Goal: Transaction & Acquisition: Purchase product/service

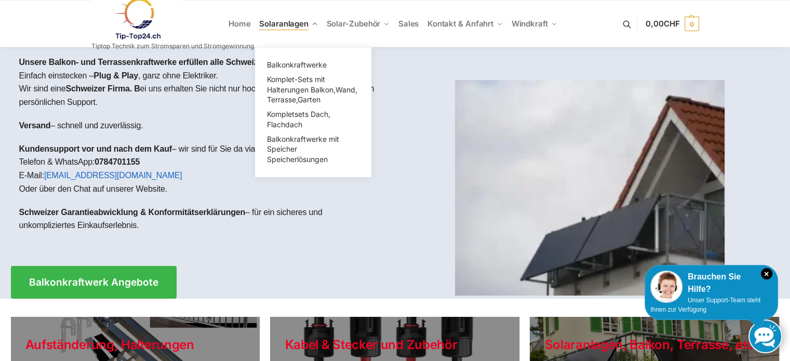
click at [284, 25] on span "Solaranlagen" at bounding box center [283, 24] width 49 height 10
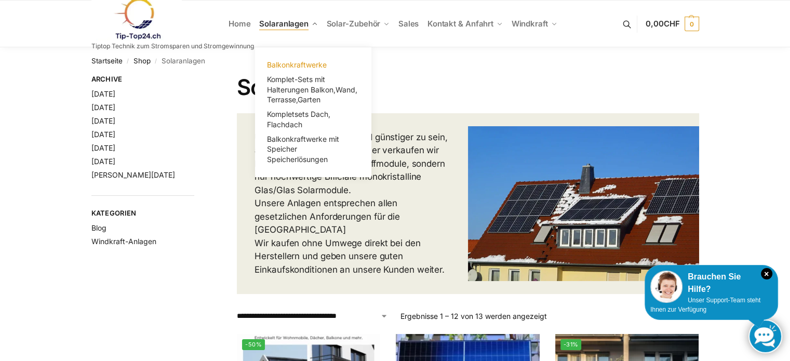
click at [287, 63] on span "Balkonkraftwerke" at bounding box center [297, 64] width 60 height 9
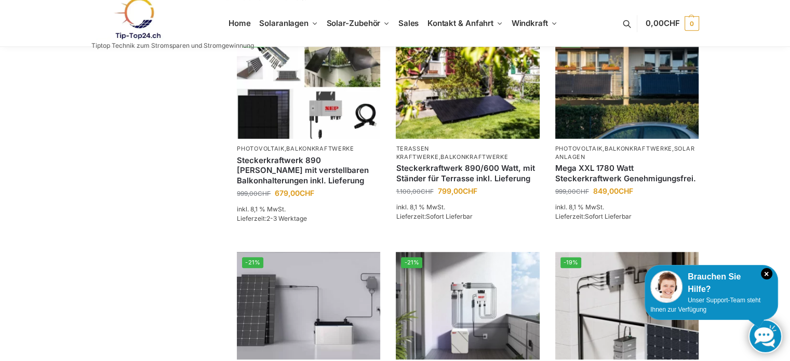
scroll to position [676, 0]
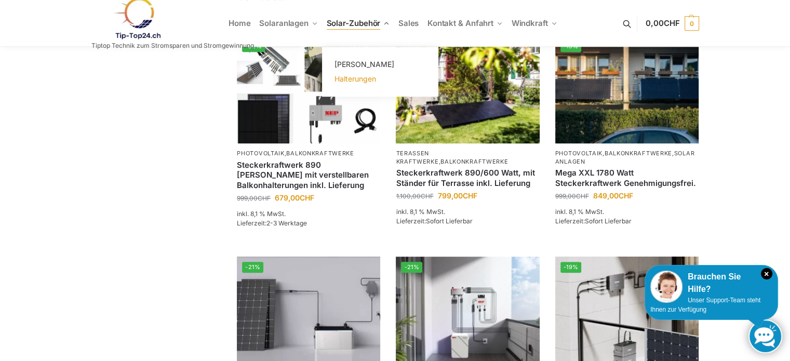
click at [352, 76] on span "Halterungen" at bounding box center [355, 78] width 42 height 9
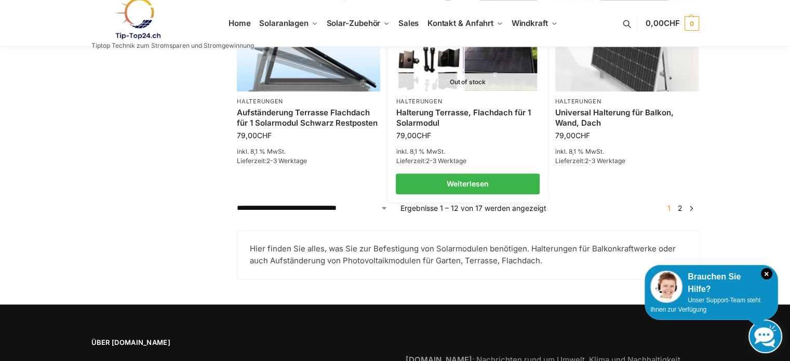
scroll to position [1039, 0]
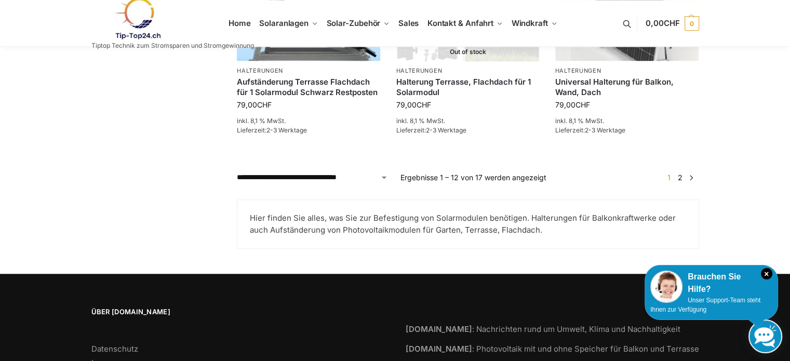
click at [678, 176] on link "2" at bounding box center [681, 177] width 10 height 9
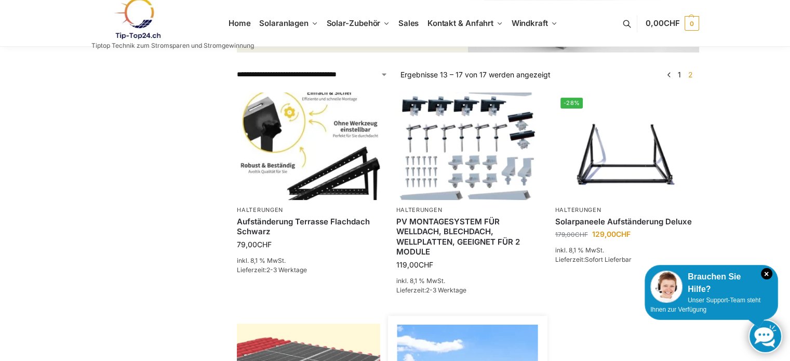
scroll to position [260, 0]
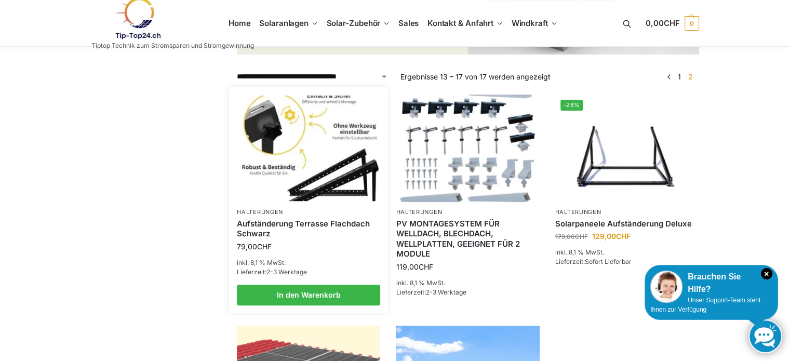
click at [339, 174] on img at bounding box center [309, 148] width 141 height 105
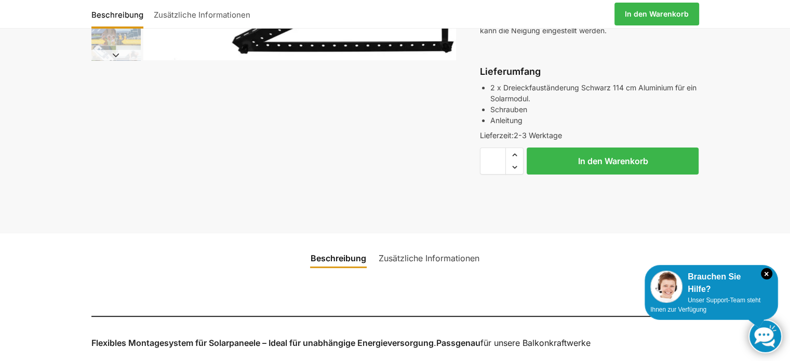
scroll to position [364, 0]
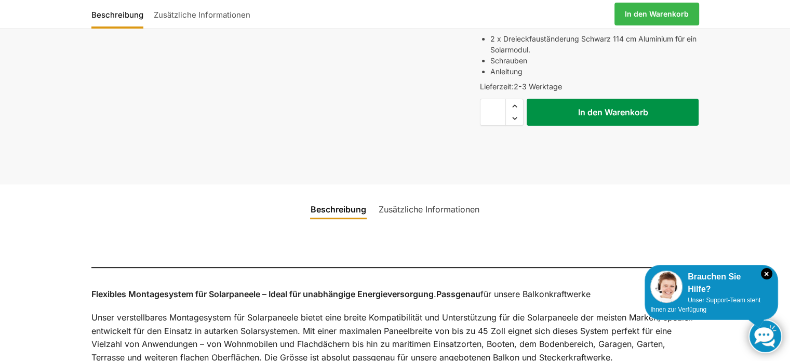
click at [601, 122] on button "In den Warenkorb" at bounding box center [613, 112] width 172 height 27
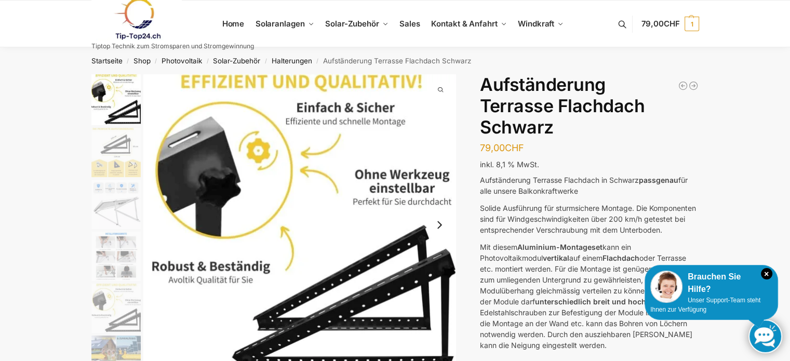
click at [116, 143] on img "2 / 6" at bounding box center [115, 152] width 49 height 49
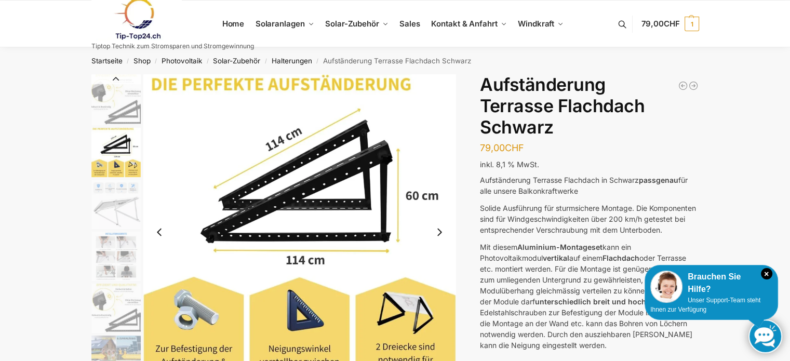
click at [112, 197] on img "3 / 6" at bounding box center [115, 204] width 49 height 49
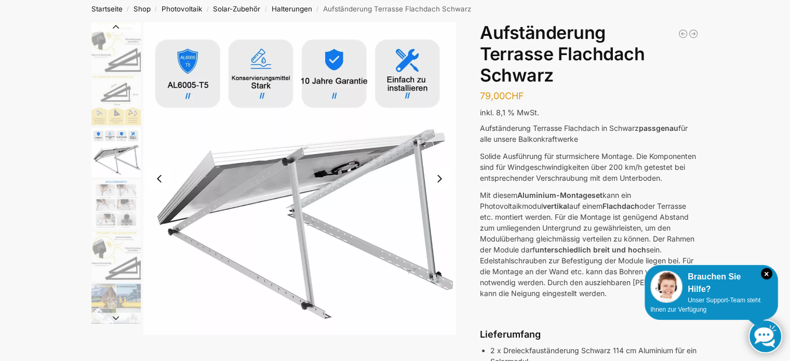
scroll to position [104, 0]
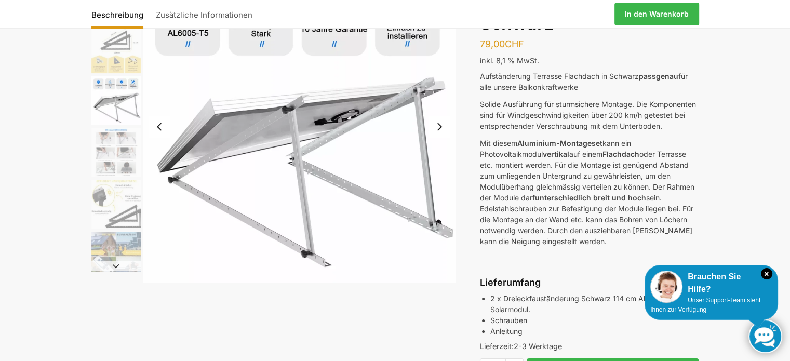
click at [114, 151] on img "4 / 6" at bounding box center [115, 152] width 49 height 49
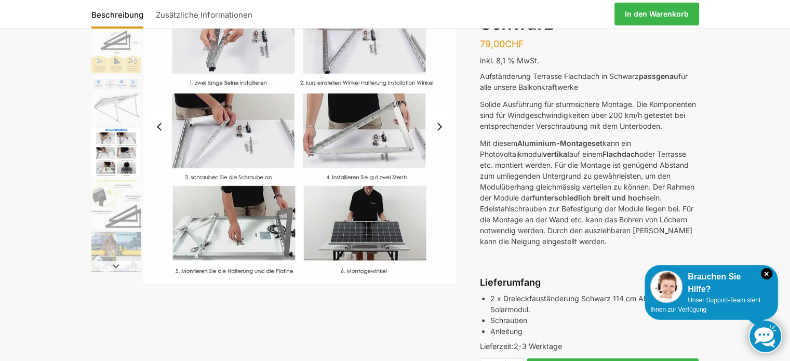
click at [114, 209] on img "5 / 6" at bounding box center [115, 204] width 49 height 49
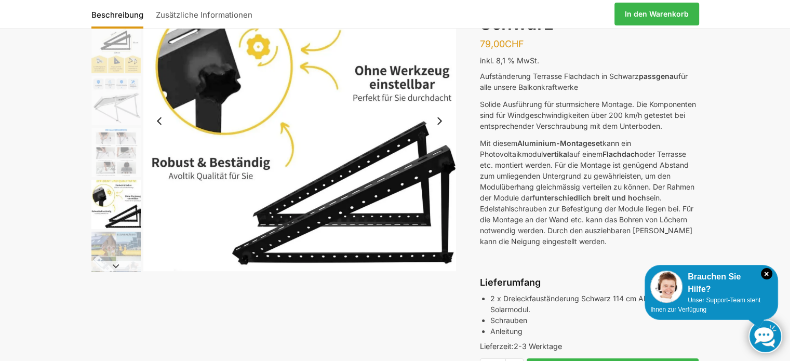
click at [120, 247] on img "6 / 6" at bounding box center [115, 256] width 49 height 49
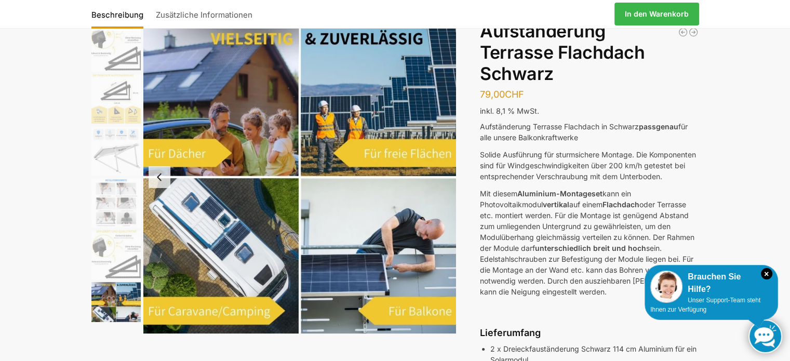
scroll to position [0, 0]
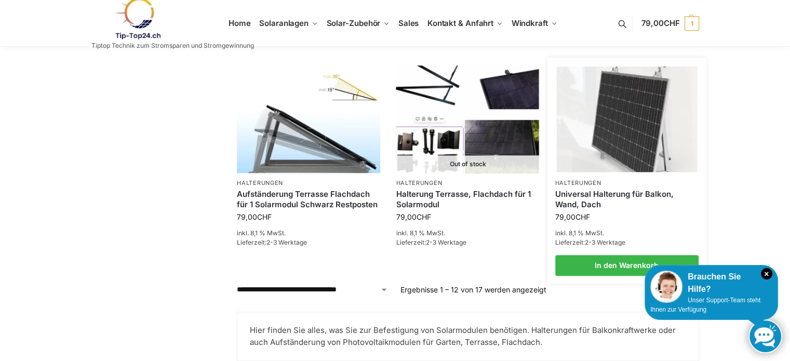
scroll to position [938, 0]
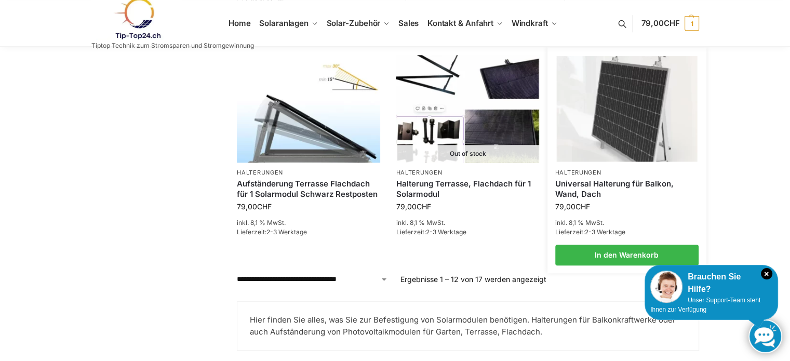
click at [610, 182] on link "Universal Halterung für Balkon, Wand, Dach" at bounding box center [627, 189] width 143 height 20
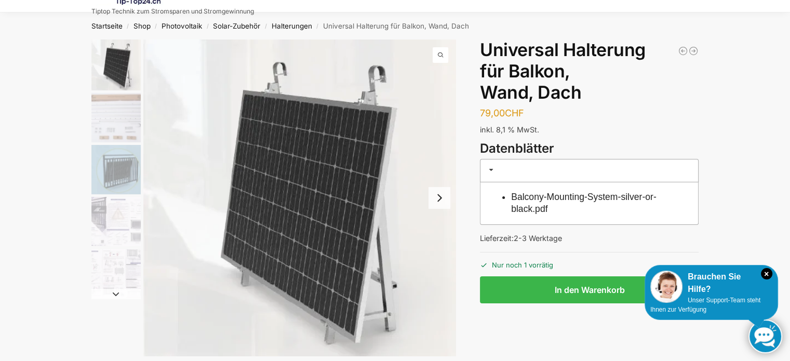
scroll to position [52, 0]
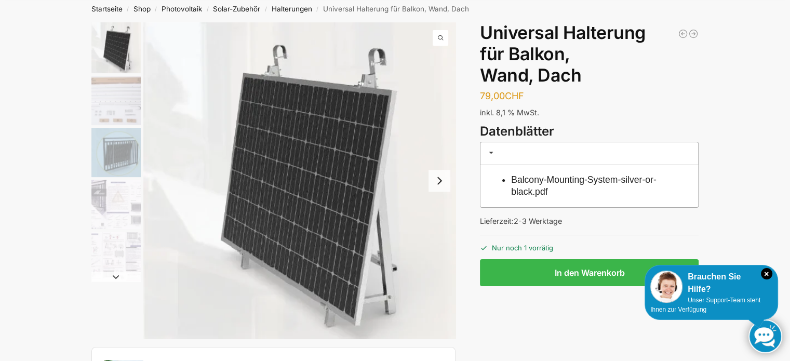
click at [491, 151] on span at bounding box center [491, 153] width 8 height 8
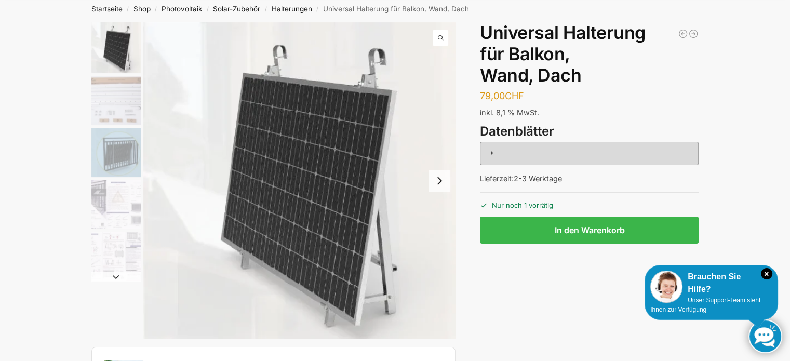
click at [491, 151] on span at bounding box center [491, 153] width 8 height 8
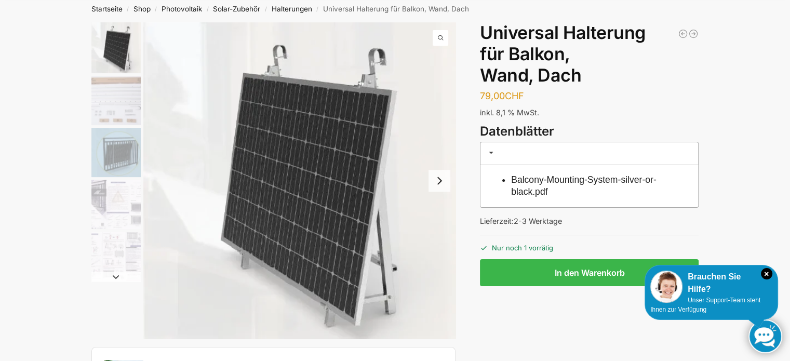
click at [523, 183] on link "Balcony-Mounting-System-silver-or-black.pdf" at bounding box center [584, 186] width 146 height 22
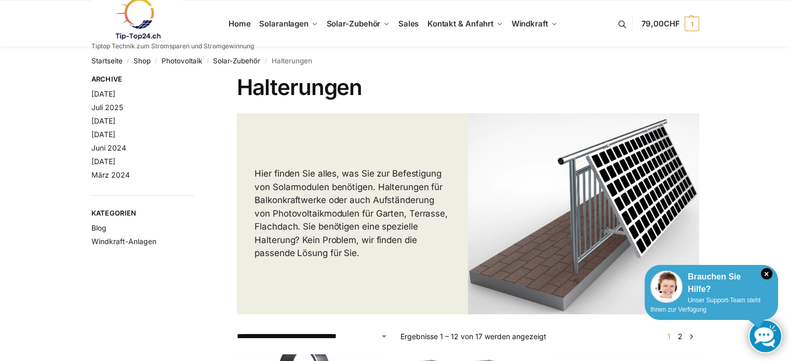
click at [700, 290] on div "Brauchen Sie Hilfe?" at bounding box center [712, 283] width 122 height 25
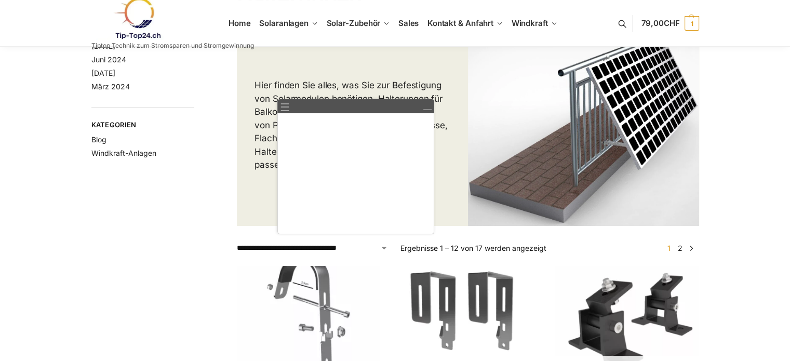
scroll to position [104, 0]
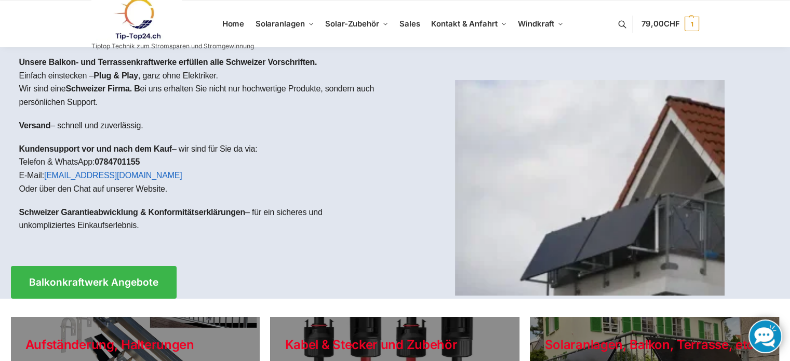
click at [768, 332] on link at bounding box center [766, 337] width 34 height 34
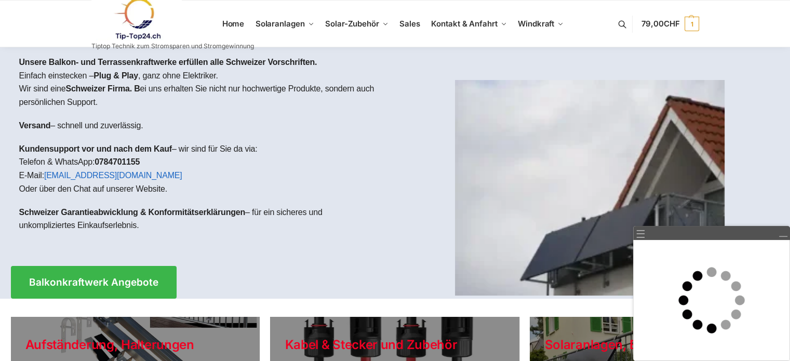
click at [711, 233] on div "☰" at bounding box center [712, 233] width 157 height 14
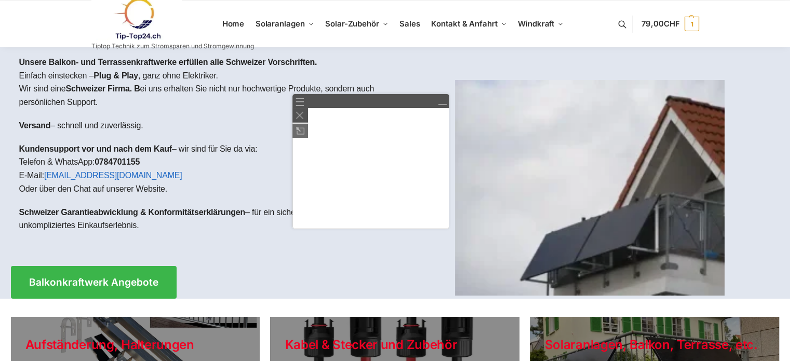
click at [298, 129] on img at bounding box center [300, 130] width 8 height 7
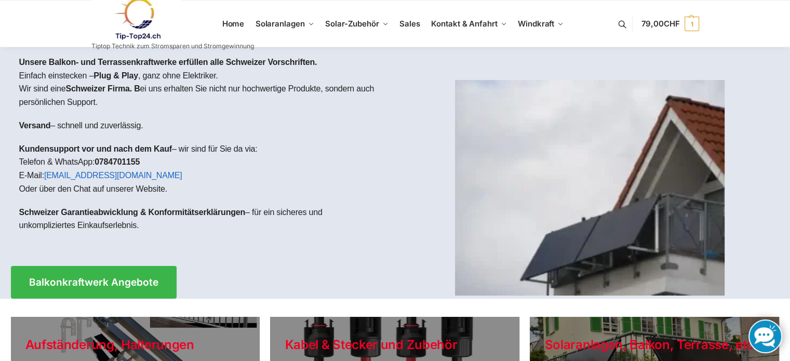
click at [763, 338] on link at bounding box center [766, 337] width 34 height 34
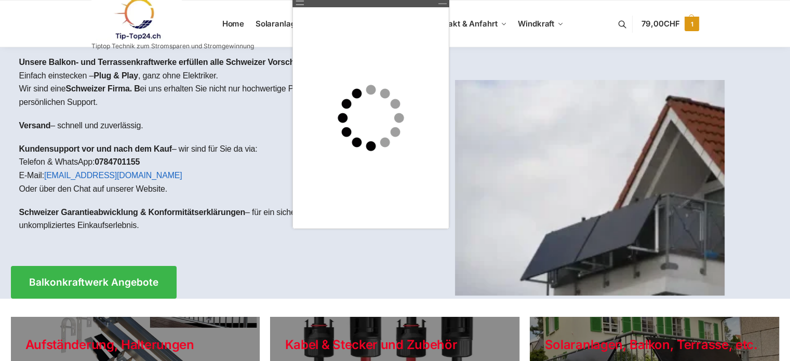
click at [672, 22] on span "CHF" at bounding box center [672, 24] width 16 height 10
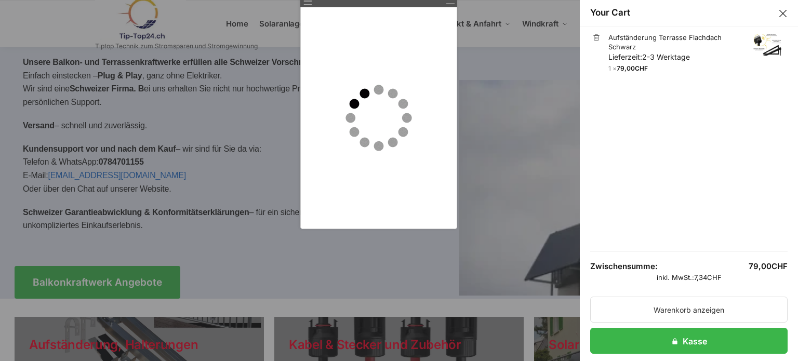
click at [776, 11] on button "Close drawer" at bounding box center [783, 14] width 14 height 14
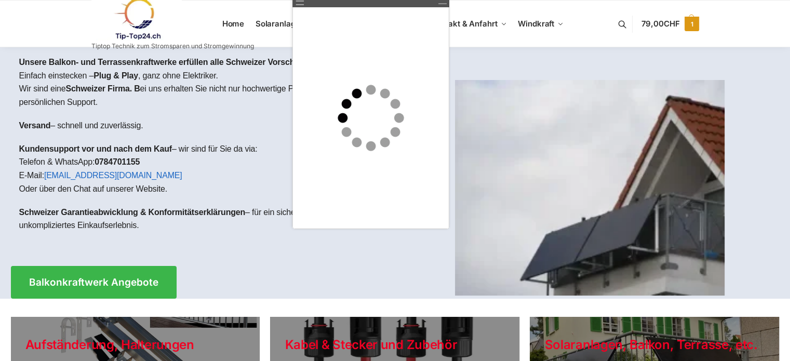
click at [655, 23] on span "79,00 CHF" at bounding box center [660, 24] width 38 height 10
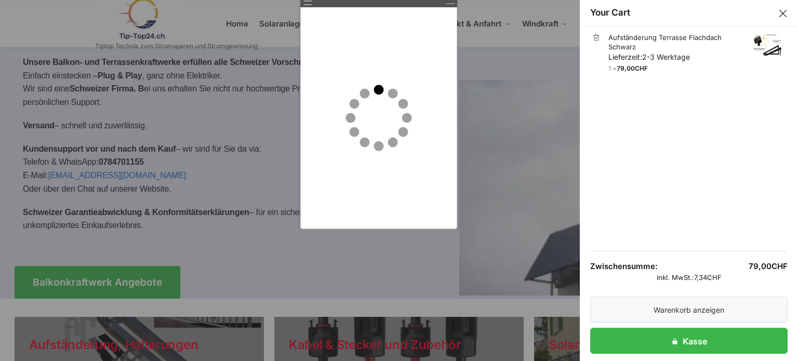
click at [677, 310] on link "Warenkorb anzeigen" at bounding box center [688, 310] width 197 height 26
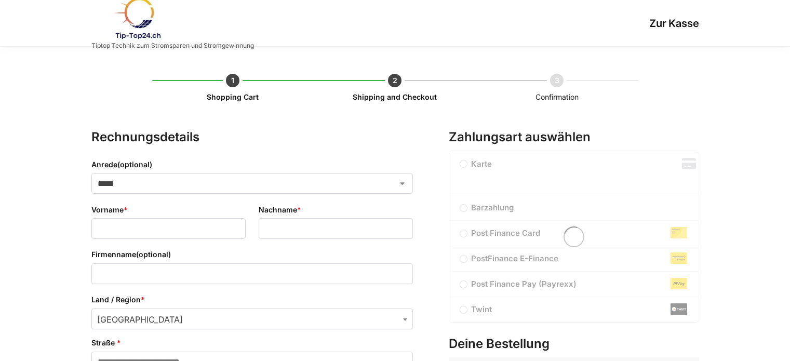
select select "**"
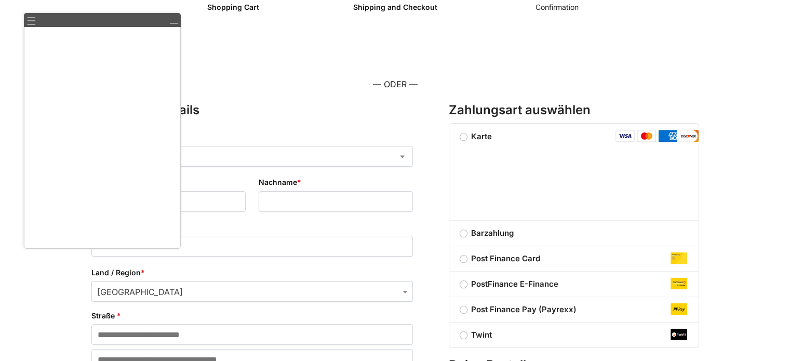
scroll to position [104, 0]
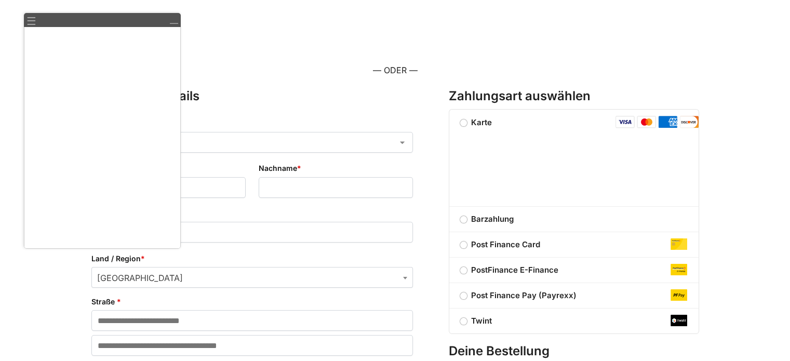
click at [466, 122] on label "Karte" at bounding box center [477, 122] width 54 height 10
click at [464, 124] on label "Karte" at bounding box center [477, 122] width 54 height 10
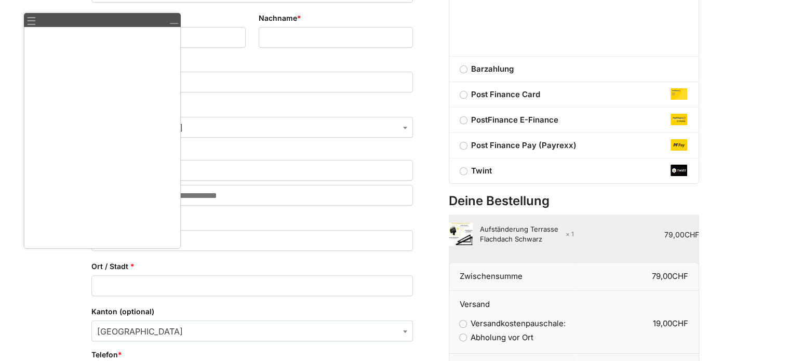
scroll to position [260, 0]
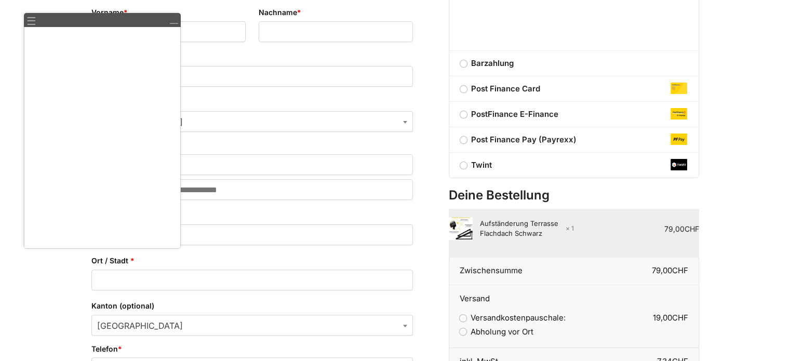
click at [611, 228] on td "79,00 CHF" at bounding box center [636, 233] width 125 height 48
drag, startPoint x: 611, startPoint y: 228, endPoint x: 740, endPoint y: 254, distance: 131.4
click at [740, 254] on div "**********" at bounding box center [395, 225] width 790 height 876
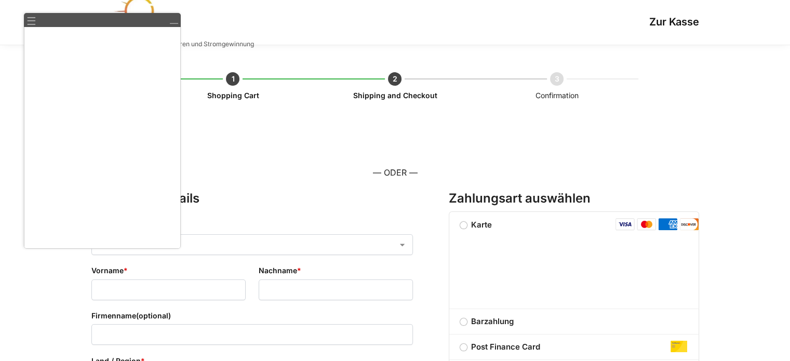
scroll to position [0, 0]
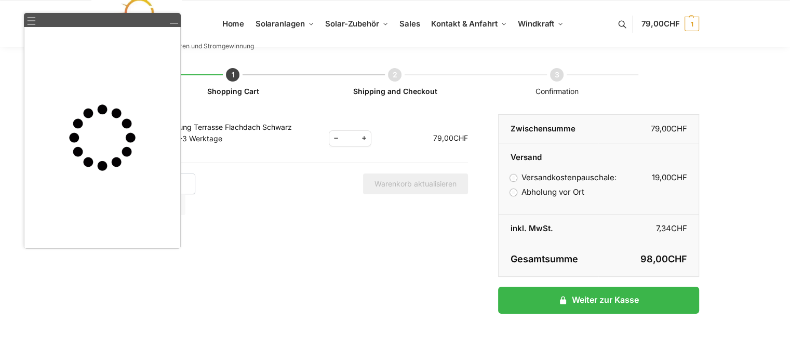
click at [333, 138] on span "Reduce quantity" at bounding box center [336, 138] width 14 height 13
type input "*"
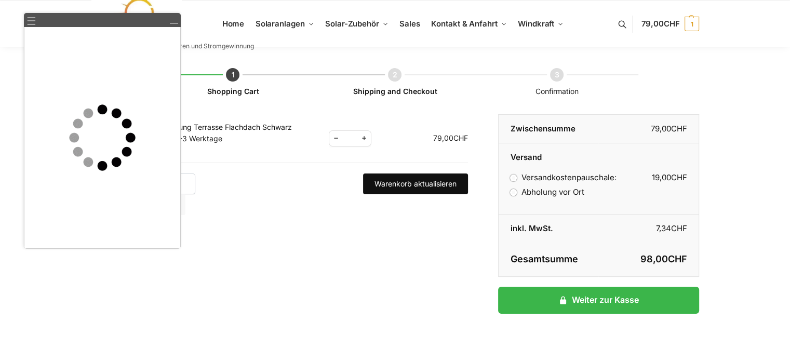
click at [419, 186] on button "Warenkorb aktualisieren" at bounding box center [415, 184] width 105 height 21
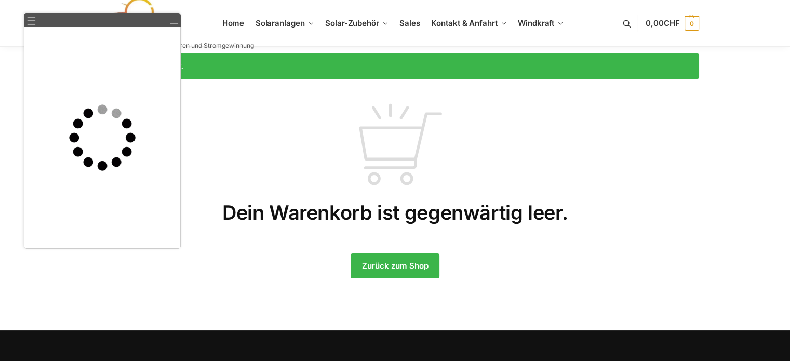
scroll to position [12, 0]
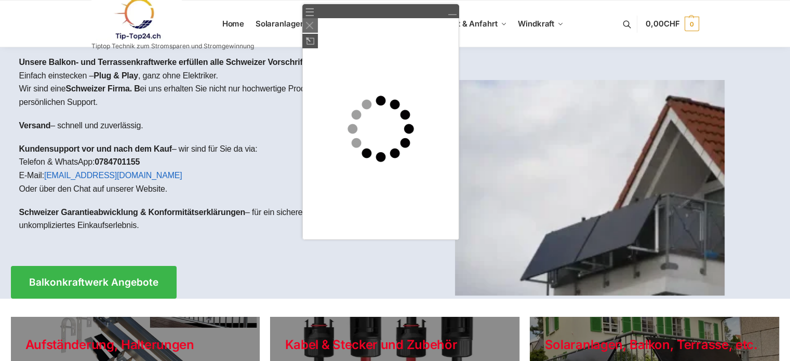
click at [309, 23] on img at bounding box center [309, 25] width 7 height 7
